Goal: Book appointment/travel/reservation

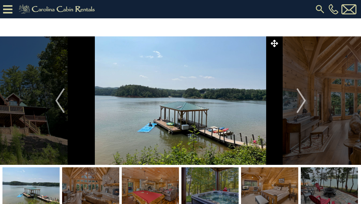
click at [304, 106] on img "Next" at bounding box center [301, 101] width 9 height 25
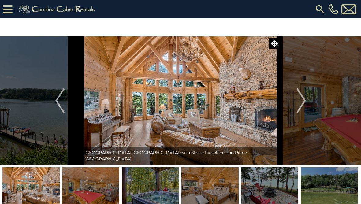
click at [306, 104] on img "Next" at bounding box center [301, 101] width 9 height 25
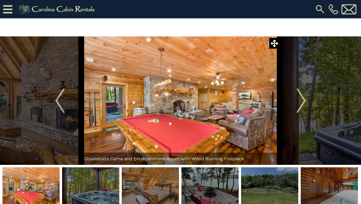
click at [58, 101] on img "Previous" at bounding box center [59, 101] width 9 height 25
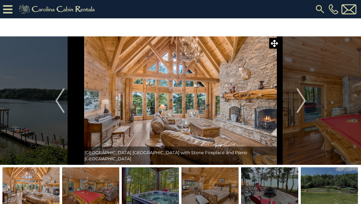
click at [304, 99] on img "Next" at bounding box center [301, 101] width 9 height 25
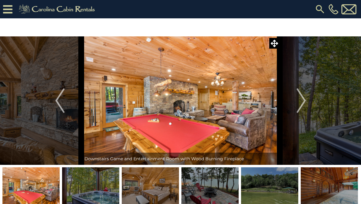
click at [305, 103] on img "Next" at bounding box center [301, 101] width 9 height 25
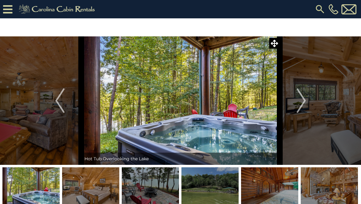
click at [62, 108] on img "Previous" at bounding box center [59, 101] width 9 height 25
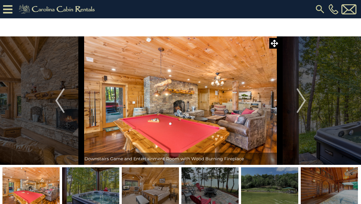
click at [61, 106] on img "Previous" at bounding box center [59, 101] width 9 height 25
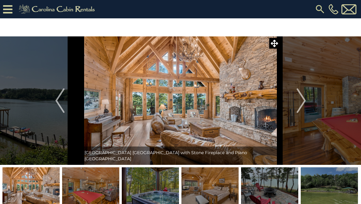
click at [292, 101] on button "Next" at bounding box center [301, 100] width 43 height 129
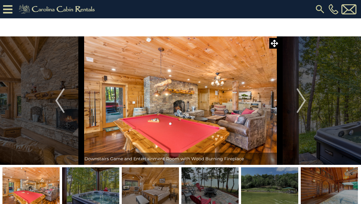
click at [302, 98] on img "Next" at bounding box center [301, 101] width 9 height 25
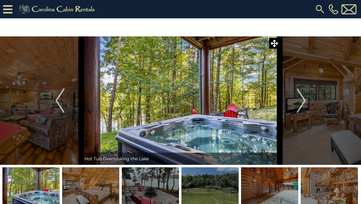
click at [297, 104] on img "Next" at bounding box center [301, 101] width 9 height 25
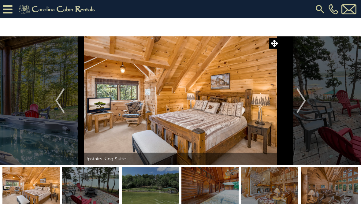
click at [305, 98] on img "Next" at bounding box center [301, 101] width 9 height 25
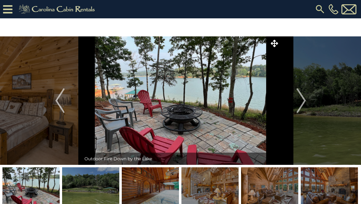
click at [306, 97] on img "Next" at bounding box center [301, 101] width 9 height 25
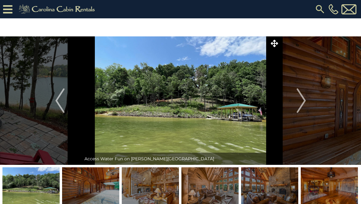
click at [57, 110] on img "Previous" at bounding box center [59, 101] width 9 height 25
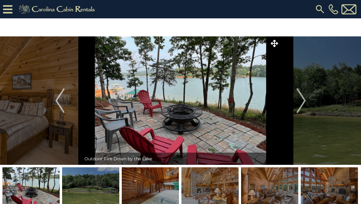
click at [316, 87] on button "Next" at bounding box center [301, 100] width 43 height 129
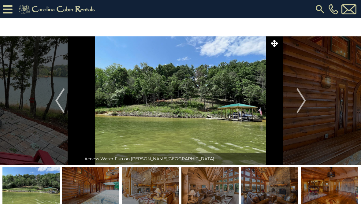
click at [309, 96] on button "Next" at bounding box center [301, 100] width 43 height 129
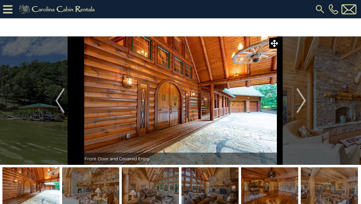
click at [303, 101] on img "Next" at bounding box center [301, 101] width 9 height 25
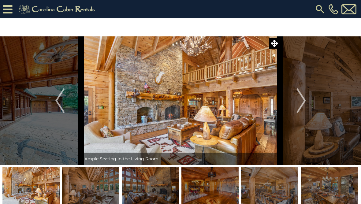
click at [301, 102] on img "Next" at bounding box center [301, 101] width 9 height 25
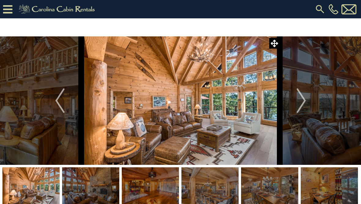
click at [304, 99] on img "Next" at bounding box center [301, 101] width 9 height 25
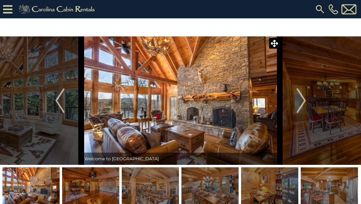
click at [301, 99] on img "Next" at bounding box center [301, 101] width 9 height 25
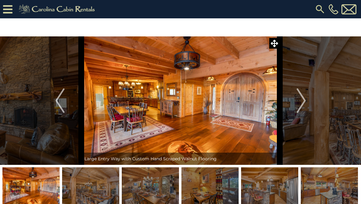
click at [297, 103] on img "Next" at bounding box center [301, 101] width 9 height 25
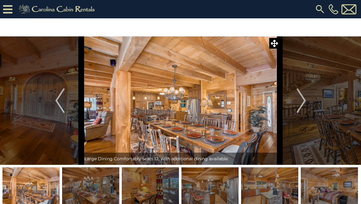
click at [301, 104] on img "Next" at bounding box center [301, 101] width 9 height 25
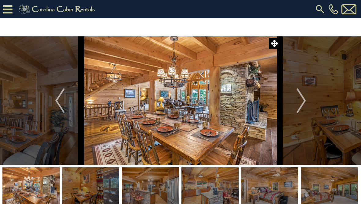
click at [303, 100] on img "Next" at bounding box center [301, 101] width 9 height 25
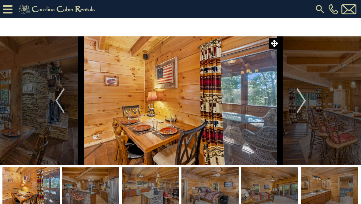
click at [303, 101] on img "Next" at bounding box center [301, 101] width 9 height 25
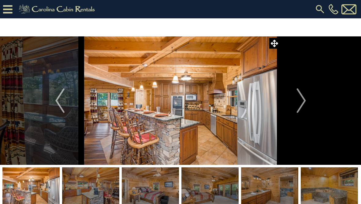
click at [303, 100] on img "Next" at bounding box center [301, 101] width 9 height 25
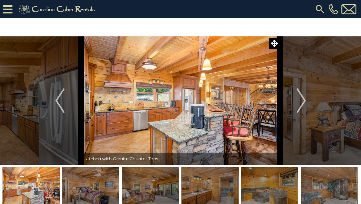
click at [302, 102] on img "Next" at bounding box center [301, 101] width 9 height 25
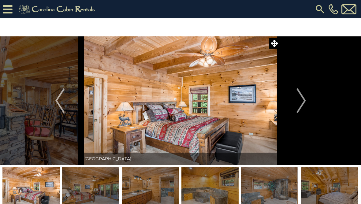
click at [303, 101] on img "Next" at bounding box center [301, 101] width 9 height 25
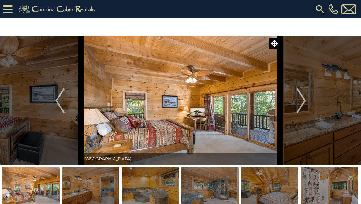
click at [306, 100] on img "Next" at bounding box center [301, 101] width 9 height 25
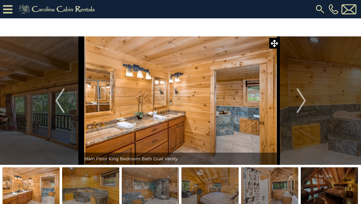
click at [307, 101] on button "Next" at bounding box center [301, 100] width 43 height 129
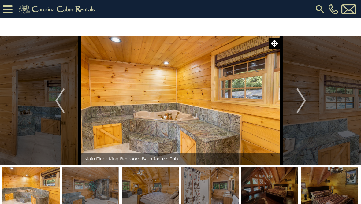
click at [307, 101] on button "Next" at bounding box center [301, 100] width 43 height 129
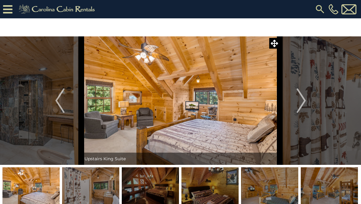
click at [326, 188] on img at bounding box center [329, 187] width 57 height 38
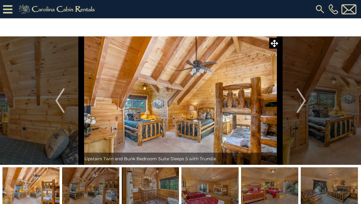
click at [251, 110] on img at bounding box center [180, 100] width 199 height 129
click at [312, 99] on button "Next" at bounding box center [301, 100] width 43 height 129
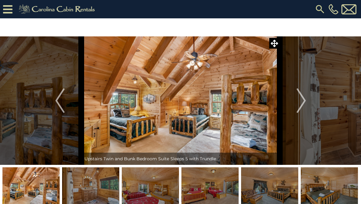
click at [301, 102] on img "Next" at bounding box center [301, 101] width 9 height 25
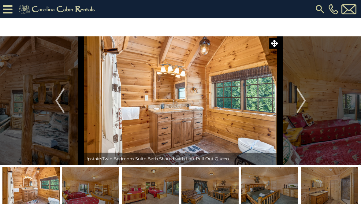
click at [67, 105] on button "Previous" at bounding box center [60, 100] width 43 height 129
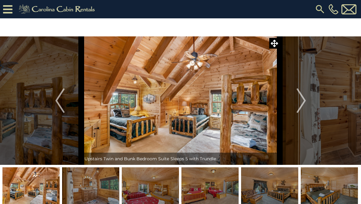
click at [307, 98] on button "Next" at bounding box center [301, 100] width 43 height 129
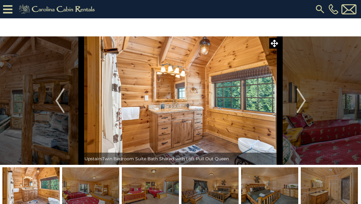
click at [298, 107] on img "Next" at bounding box center [301, 101] width 9 height 25
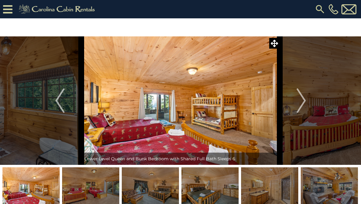
click at [296, 90] on button "Next" at bounding box center [301, 100] width 43 height 129
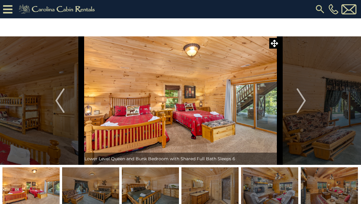
click at [303, 100] on img "Next" at bounding box center [301, 101] width 9 height 25
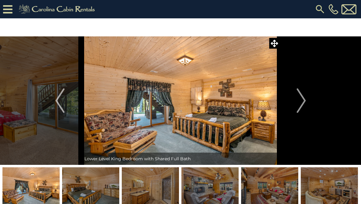
click at [293, 103] on button "Next" at bounding box center [301, 100] width 43 height 129
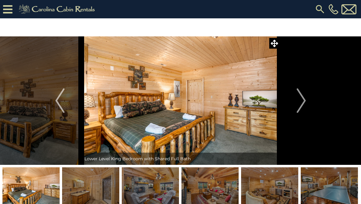
click at [295, 100] on button "Next" at bounding box center [301, 100] width 43 height 129
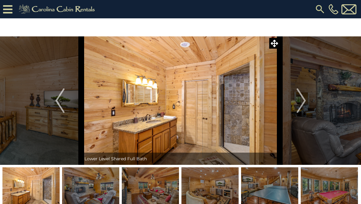
click at [299, 96] on img "Next" at bounding box center [301, 101] width 9 height 25
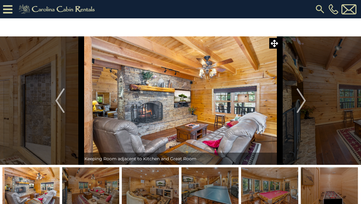
click at [296, 100] on button "Next" at bounding box center [301, 100] width 43 height 129
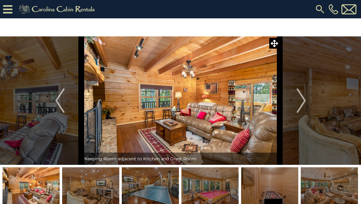
click at [298, 99] on img "Next" at bounding box center [301, 101] width 9 height 25
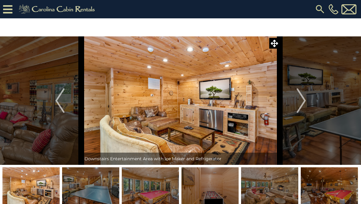
click at [298, 98] on img "Next" at bounding box center [301, 101] width 9 height 25
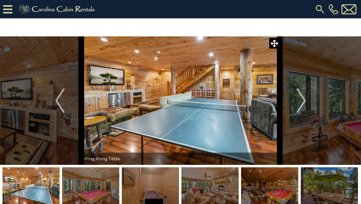
click at [290, 103] on button "Next" at bounding box center [301, 100] width 43 height 129
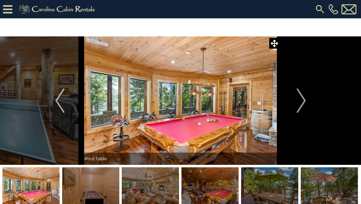
click at [290, 105] on button "Next" at bounding box center [301, 100] width 43 height 129
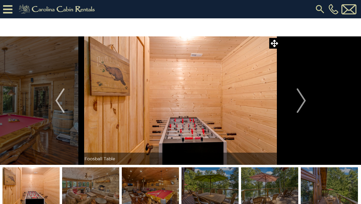
click at [294, 102] on button "Next" at bounding box center [301, 100] width 43 height 129
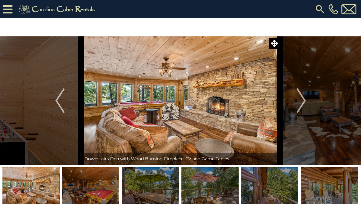
click at [307, 94] on button "Next" at bounding box center [301, 100] width 43 height 129
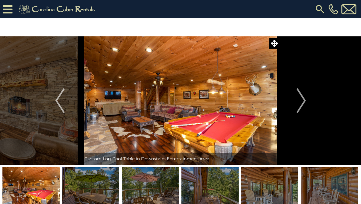
click at [308, 93] on button "Next" at bounding box center [301, 100] width 43 height 129
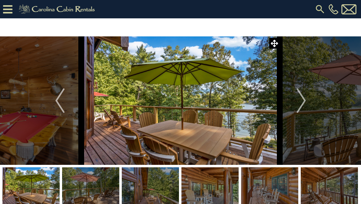
click at [298, 99] on img "Next" at bounding box center [301, 101] width 9 height 25
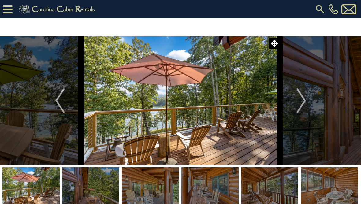
click at [297, 99] on img "Next" at bounding box center [301, 101] width 9 height 25
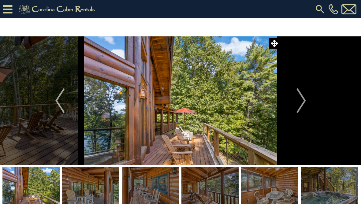
click at [302, 95] on img "Next" at bounding box center [301, 101] width 9 height 25
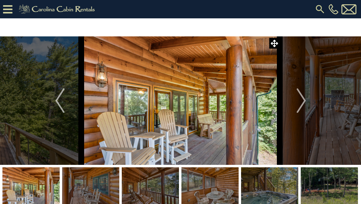
click at [302, 99] on img "Next" at bounding box center [301, 101] width 9 height 25
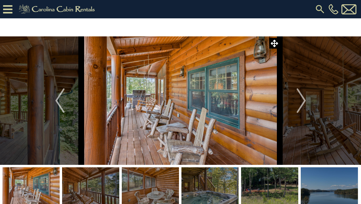
click at [303, 97] on img "Next" at bounding box center [301, 101] width 9 height 25
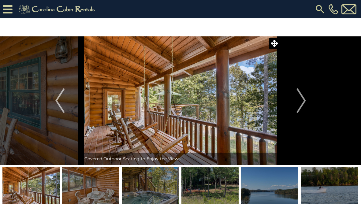
click at [307, 97] on button "Next" at bounding box center [301, 100] width 43 height 129
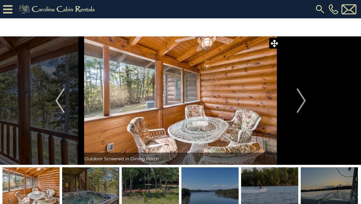
click at [311, 91] on button "Next" at bounding box center [301, 100] width 43 height 129
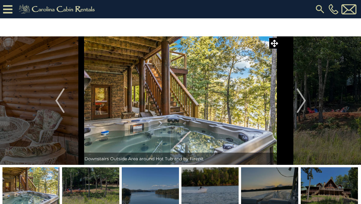
click at [308, 93] on button "Next" at bounding box center [301, 100] width 43 height 129
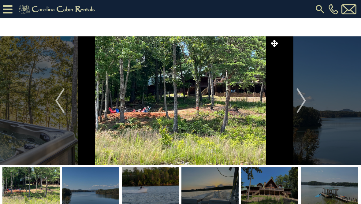
click at [298, 102] on img "Next" at bounding box center [301, 101] width 9 height 25
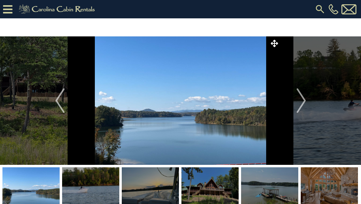
click at [297, 100] on button "Next" at bounding box center [301, 100] width 43 height 129
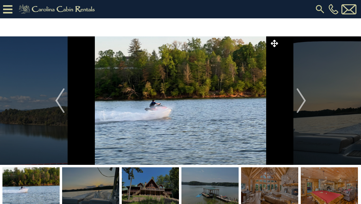
click at [293, 103] on button "Next" at bounding box center [301, 100] width 43 height 129
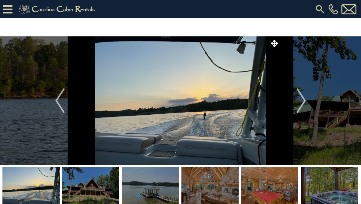
click at [296, 100] on button "Next" at bounding box center [301, 100] width 43 height 129
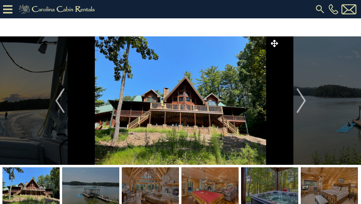
click at [293, 104] on button "Next" at bounding box center [301, 100] width 43 height 129
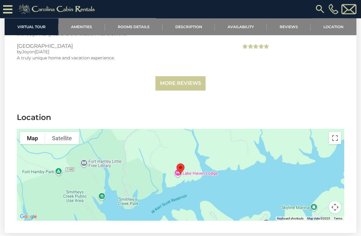
scroll to position [1816, 0]
click at [189, 86] on link "More Reviews" at bounding box center [181, 83] width 50 height 14
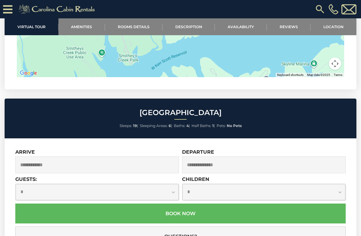
scroll to position [2313, 0]
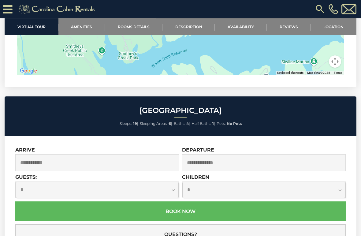
click at [167, 155] on input "text" at bounding box center [97, 163] width 164 height 17
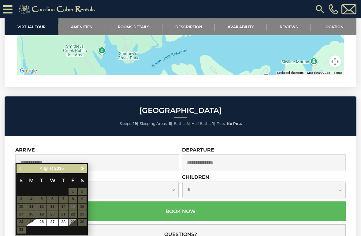
click at [81, 169] on span "Next" at bounding box center [82, 168] width 5 height 5
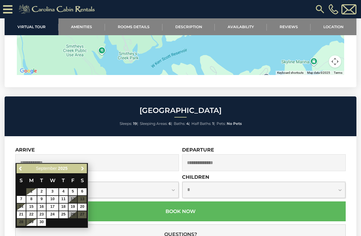
click at [84, 167] on span "Next" at bounding box center [82, 168] width 5 height 5
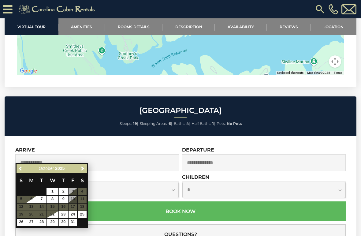
click at [82, 170] on span "Next" at bounding box center [82, 168] width 5 height 5
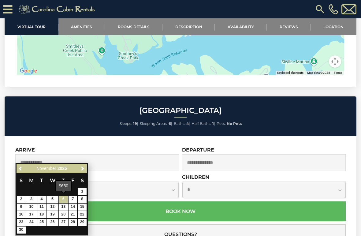
click at [64, 201] on link "6" at bounding box center [63, 199] width 9 height 7
type input "**********"
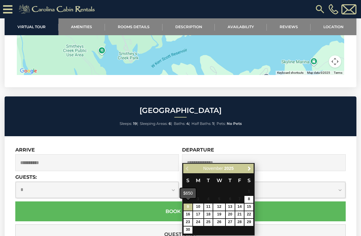
click at [189, 204] on link "9" at bounding box center [188, 207] width 9 height 7
type input "**********"
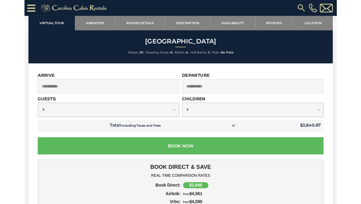
scroll to position [2376, 0]
